Goal: Find specific page/section: Find specific page/section

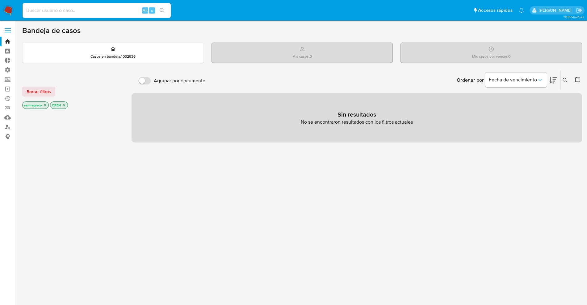
click at [44, 15] on div "Alt s" at bounding box center [97, 10] width 148 height 15
click at [44, 10] on input at bounding box center [97, 10] width 148 height 8
type input "[PERSON_NAME]"
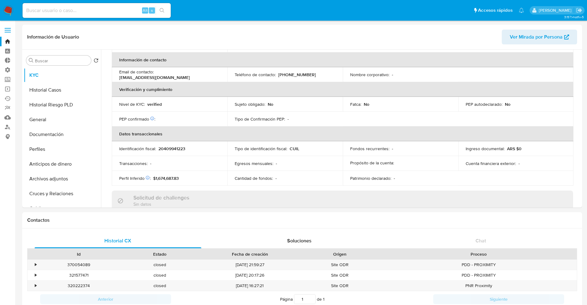
scroll to position [262, 0]
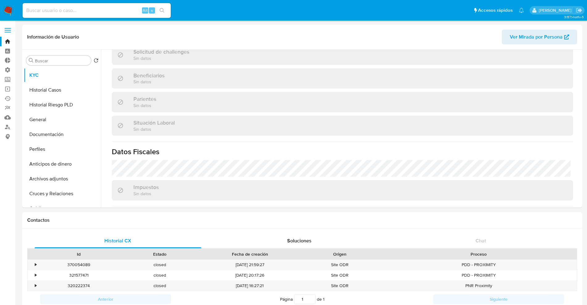
select select "10"
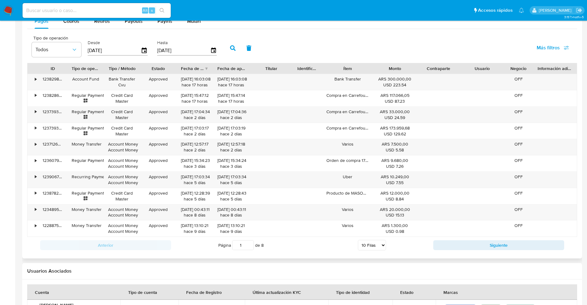
scroll to position [579, 0]
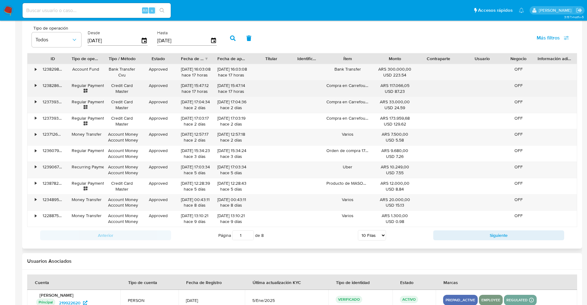
click at [36, 84] on div "•" at bounding box center [36, 86] width 2 height 6
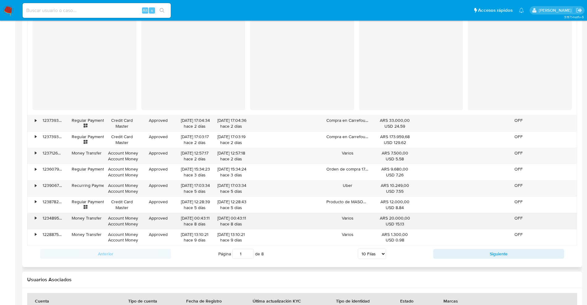
scroll to position [687, 0]
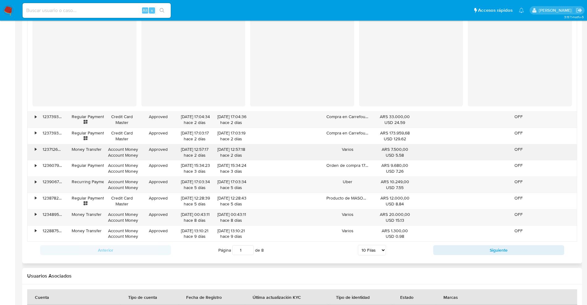
click at [36, 147] on div "•" at bounding box center [36, 150] width 2 height 6
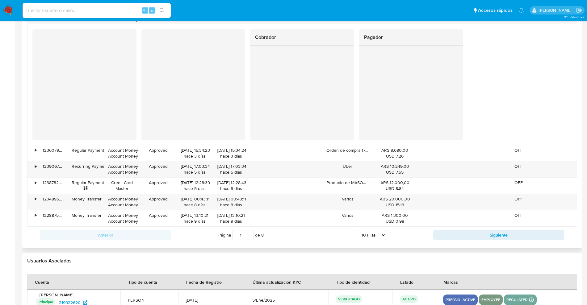
scroll to position [784, 0]
